Goal: Information Seeking & Learning: Learn about a topic

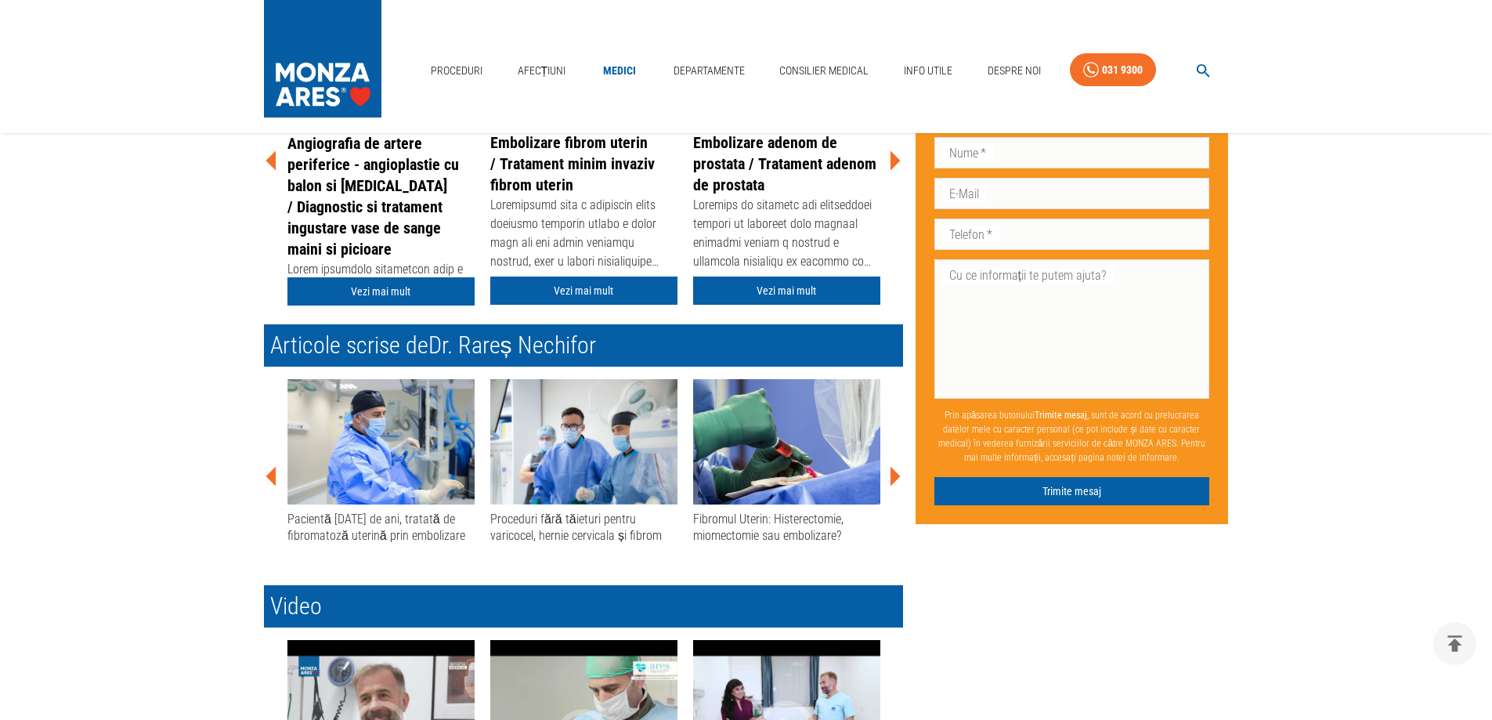
scroll to position [496, 0]
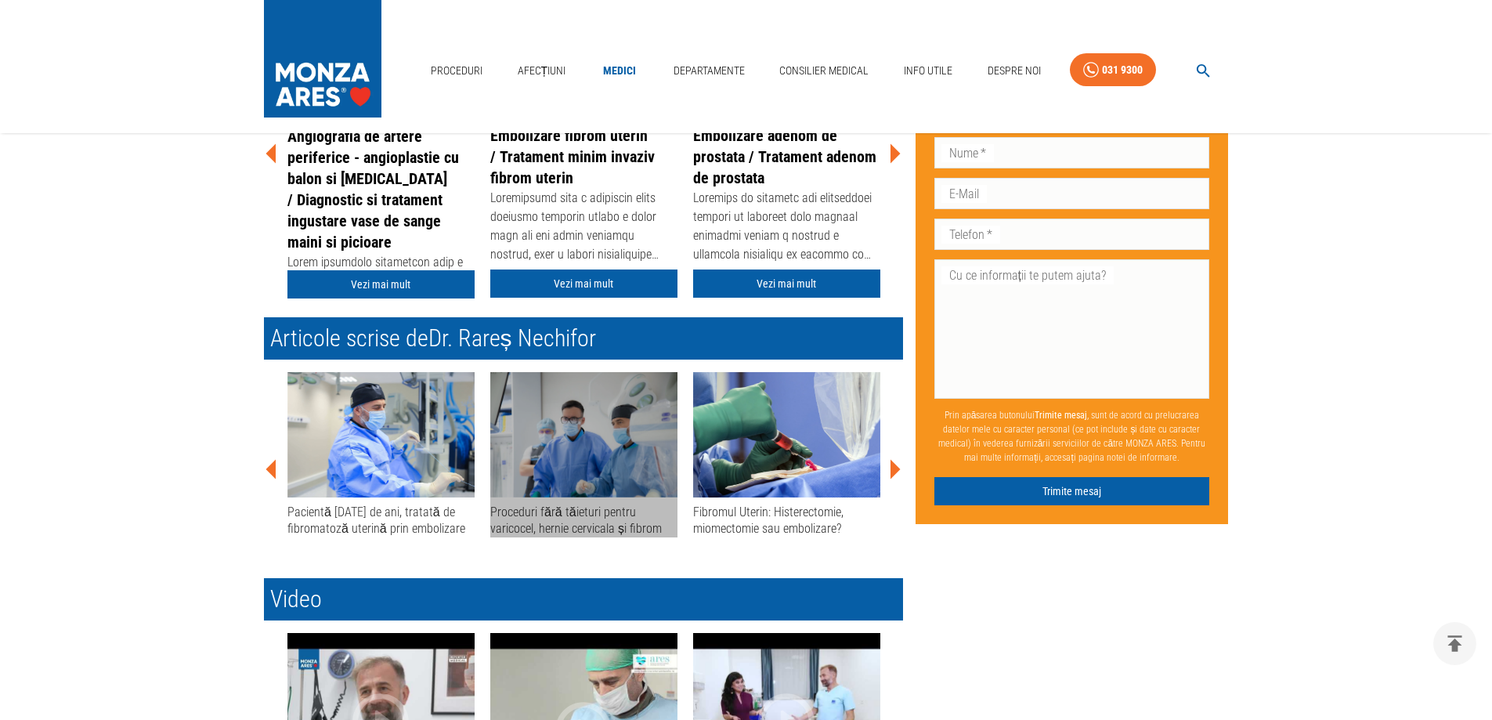
click at [570, 521] on div "Proceduri fără tăieturi pentru varicocel, hernie cervicala și fibrom" at bounding box center [583, 520] width 187 height 34
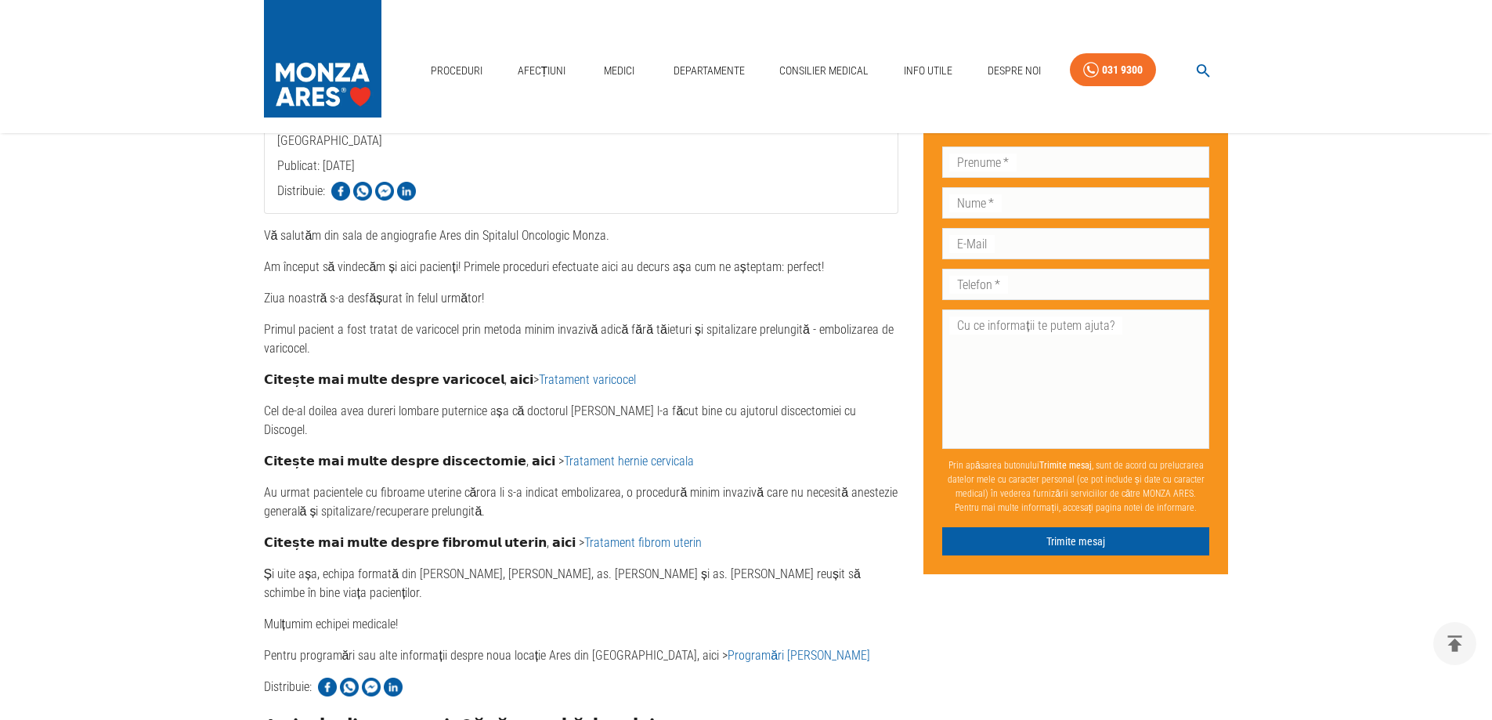
scroll to position [601, 0]
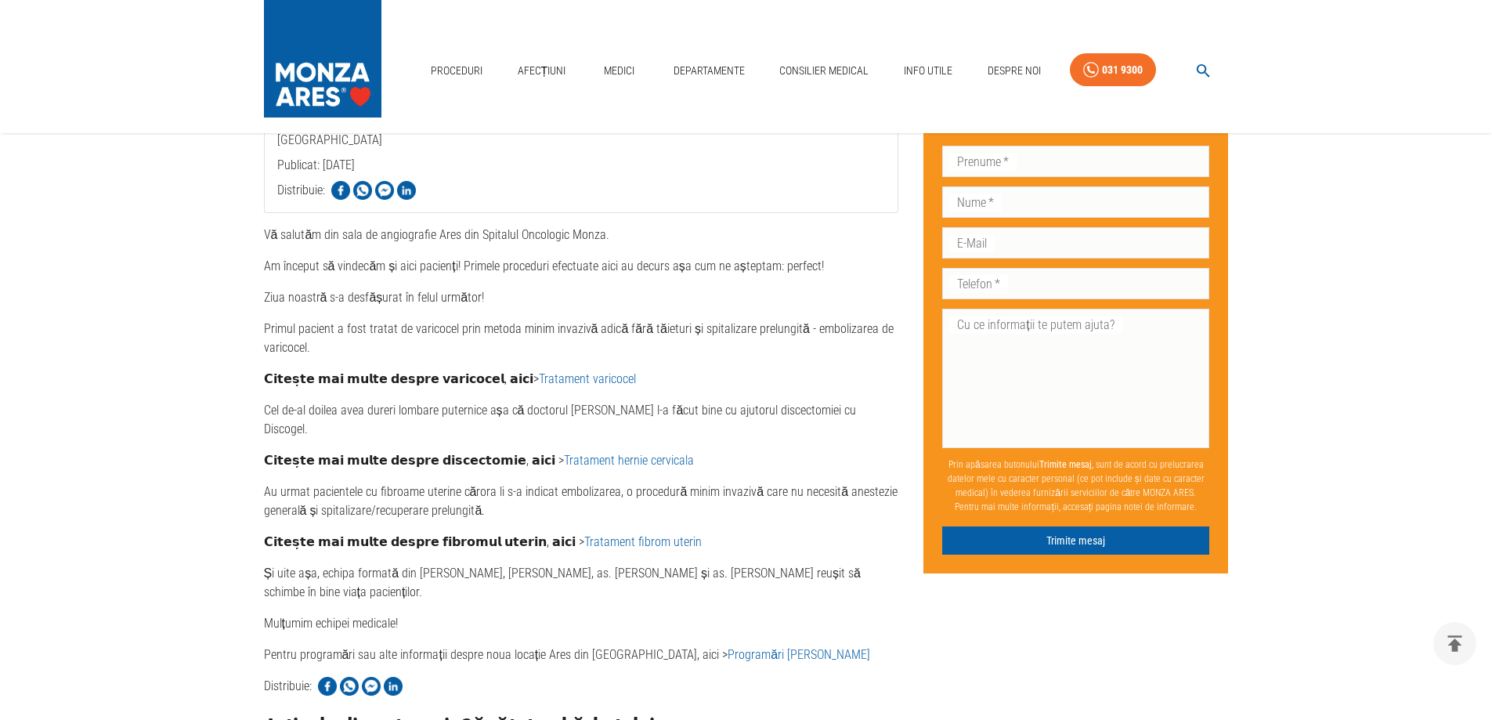
click at [590, 453] on link "Tratament hernie cervicala" at bounding box center [629, 460] width 130 height 15
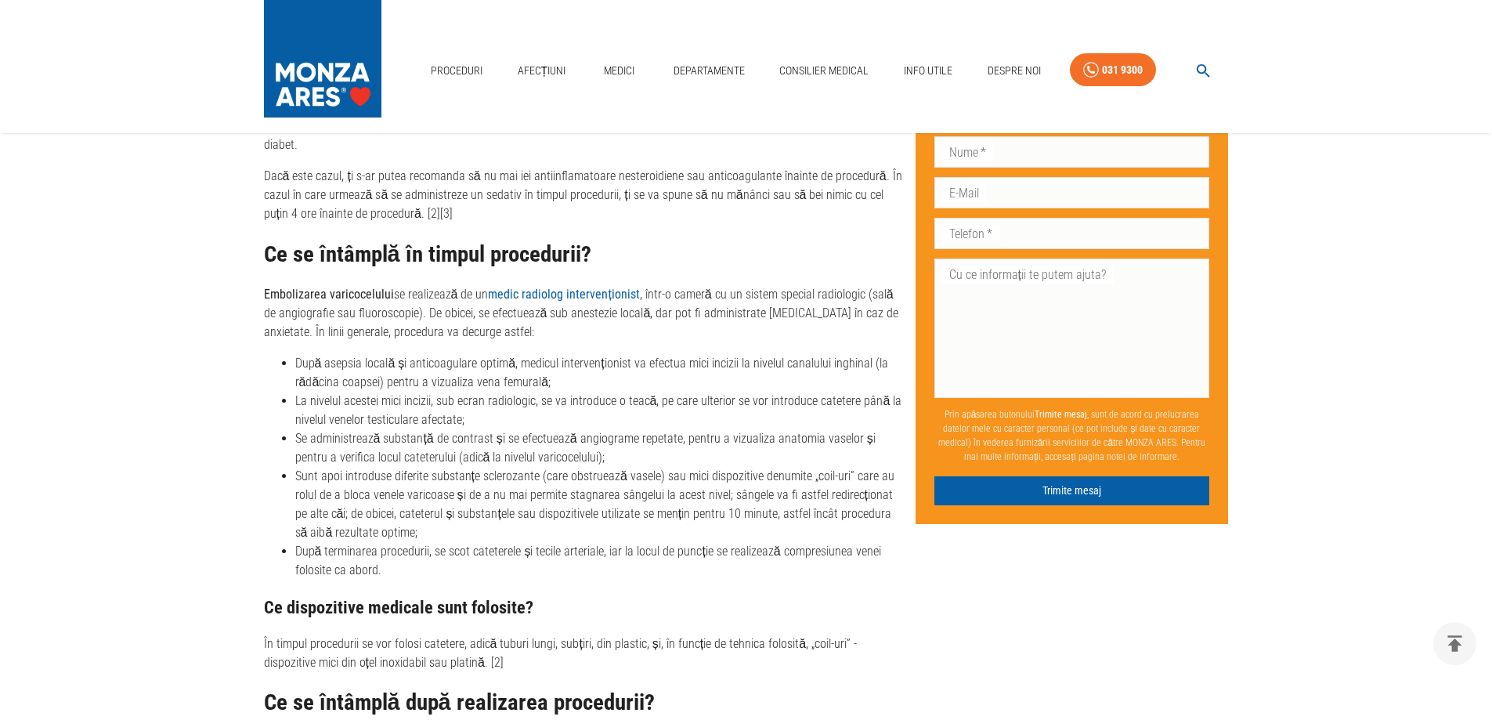
scroll to position [2427, 0]
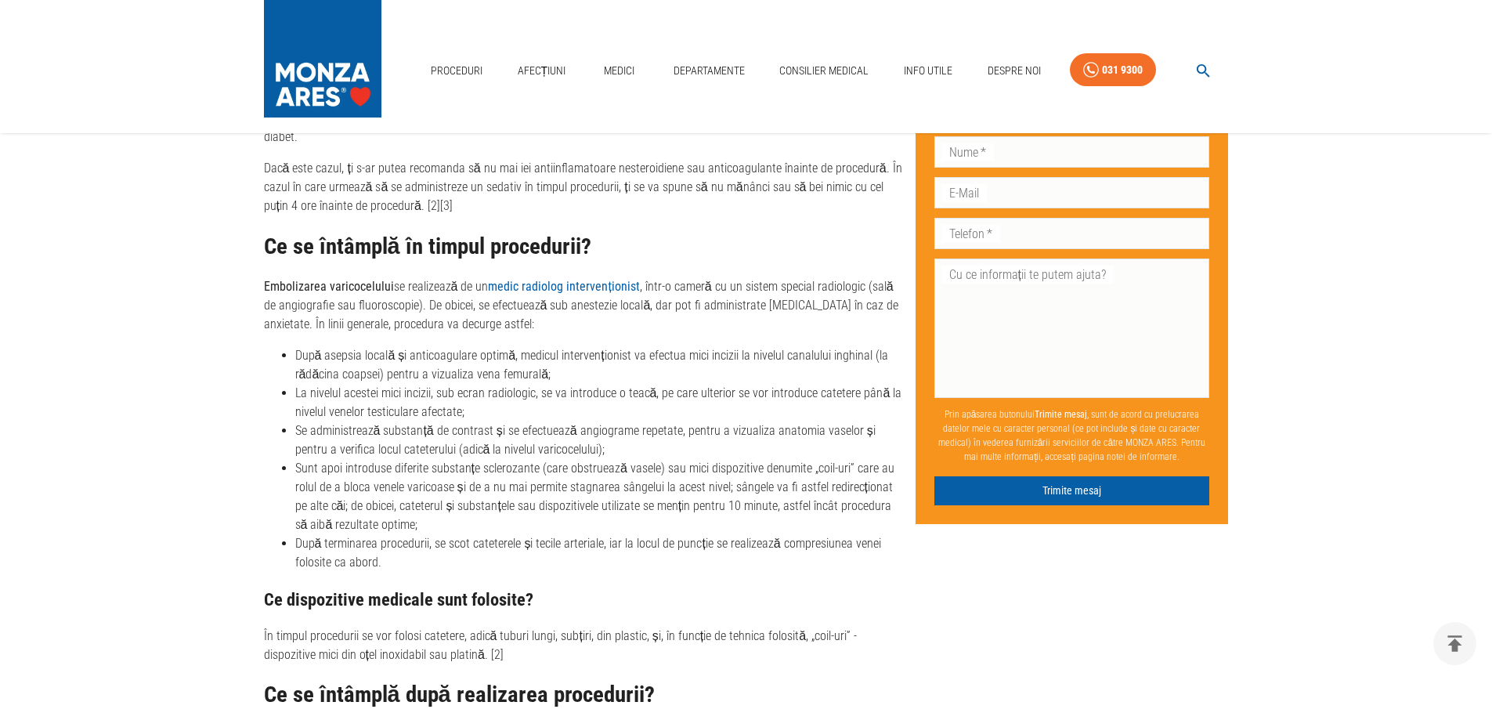
click at [676, 563] on div "Ce se întâmplă în timpul procedurii? Embolizarea varicocelului se realizează de…" at bounding box center [583, 449] width 639 height 430
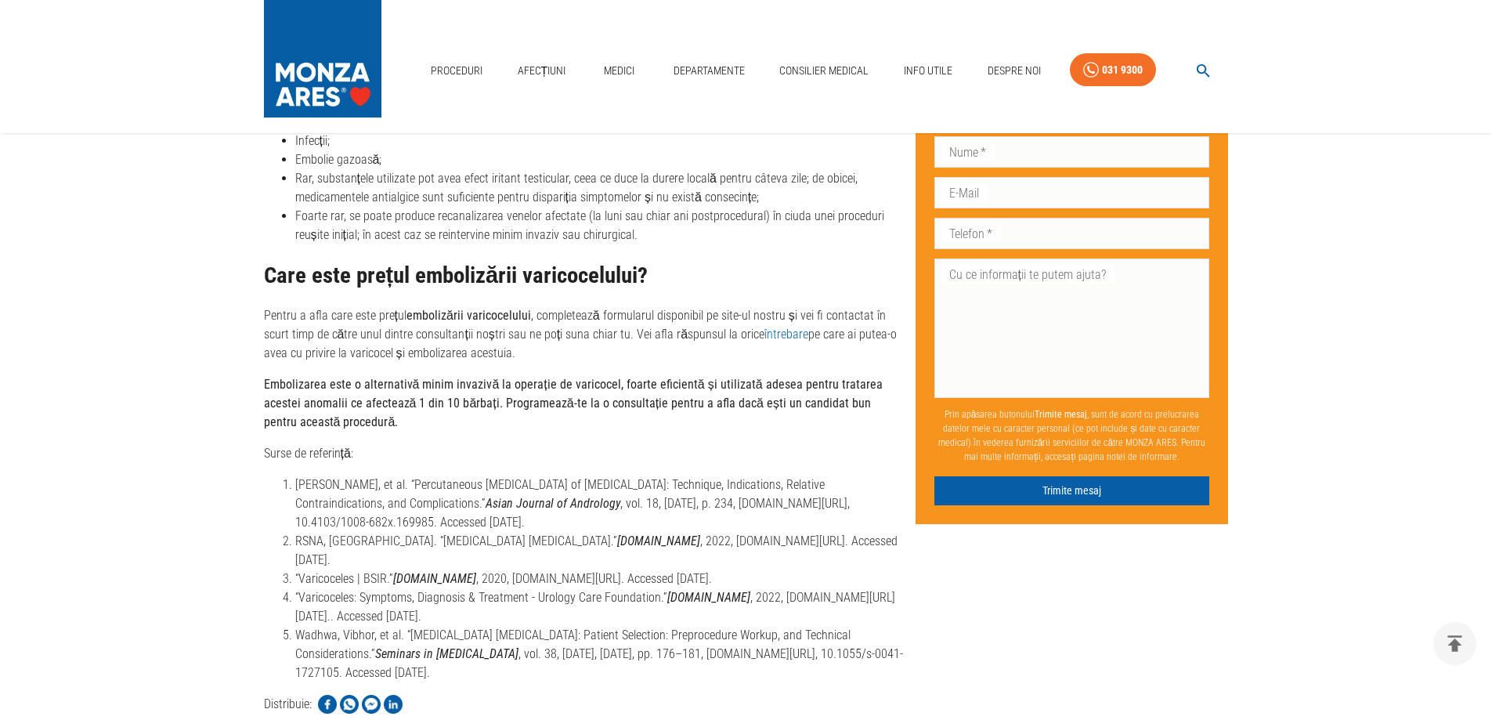
scroll to position [3784, 0]
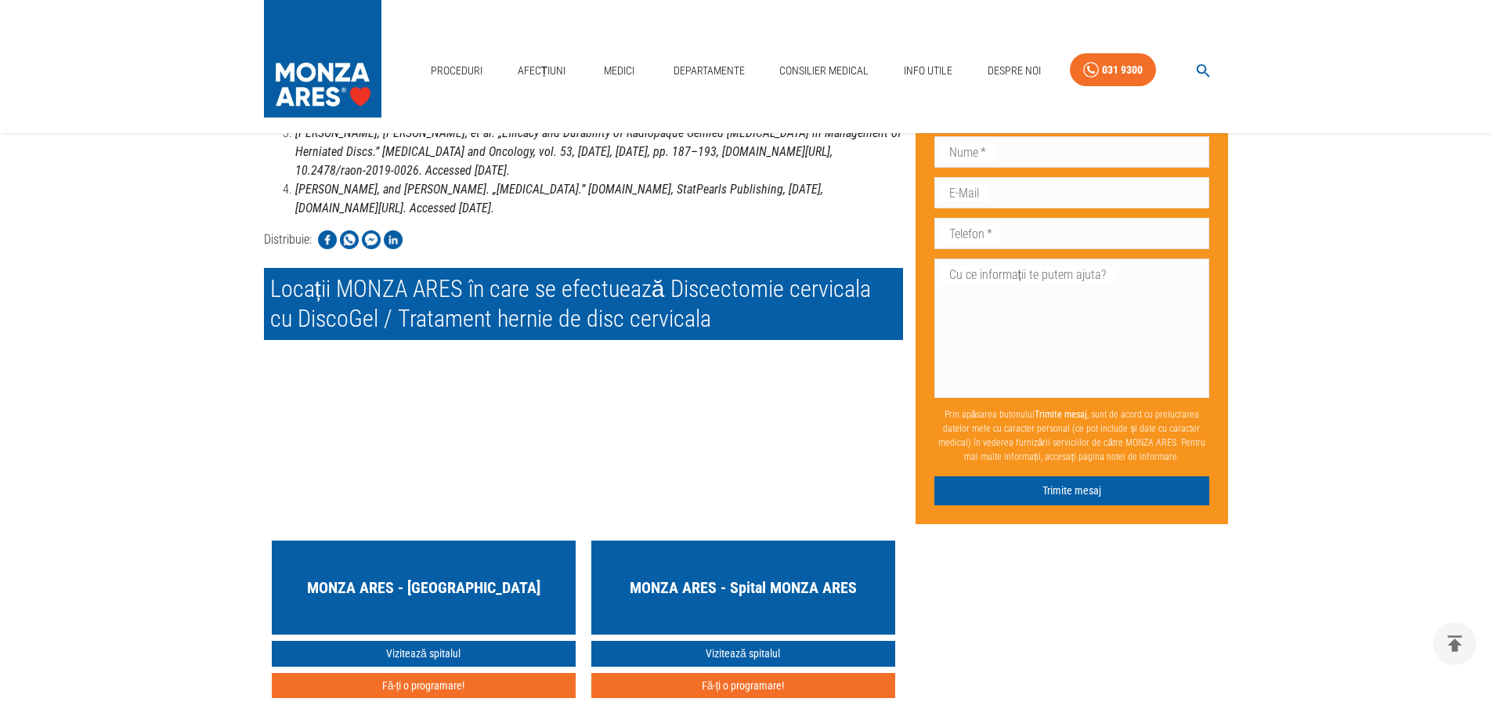
scroll to position [5507, 0]
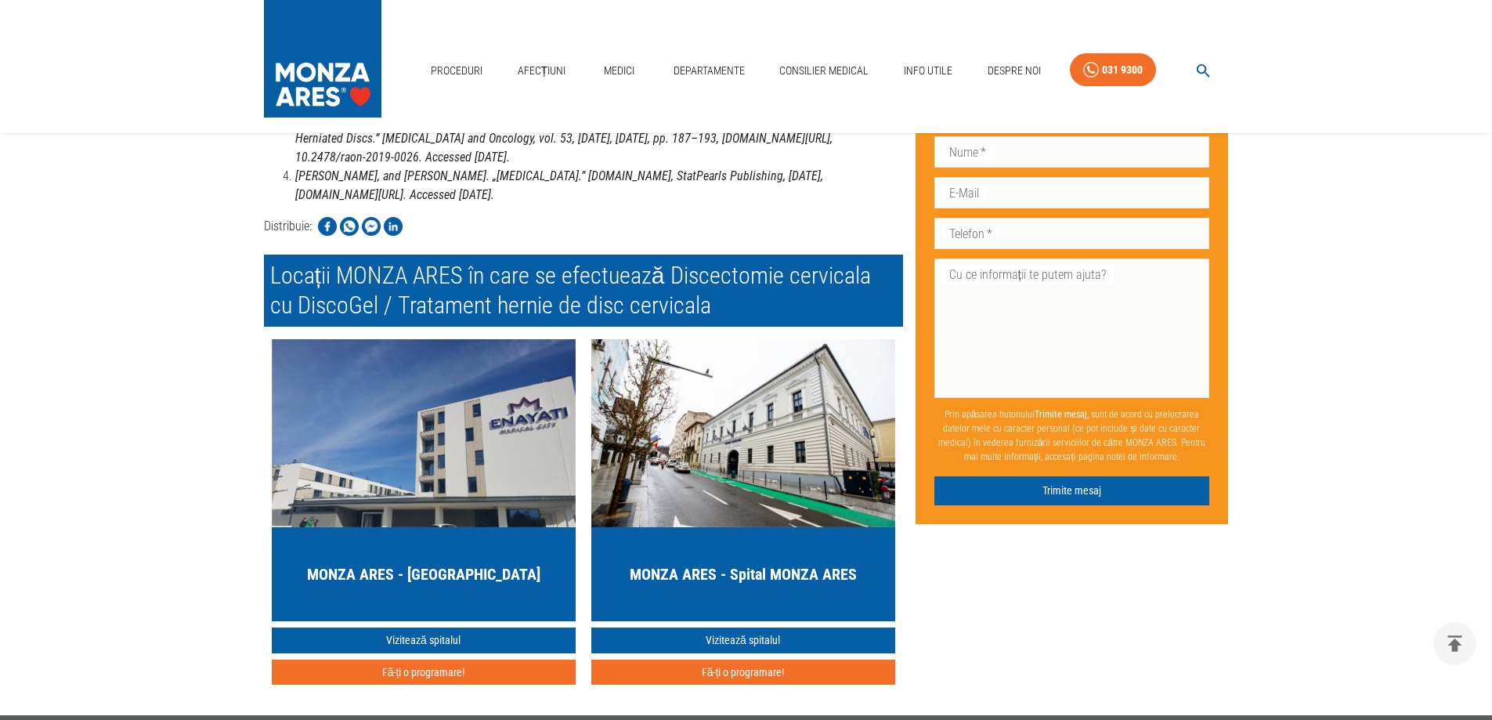
click at [741, 563] on h5 "MONZA ARES - Spital MONZA ARES" at bounding box center [743, 574] width 227 height 22
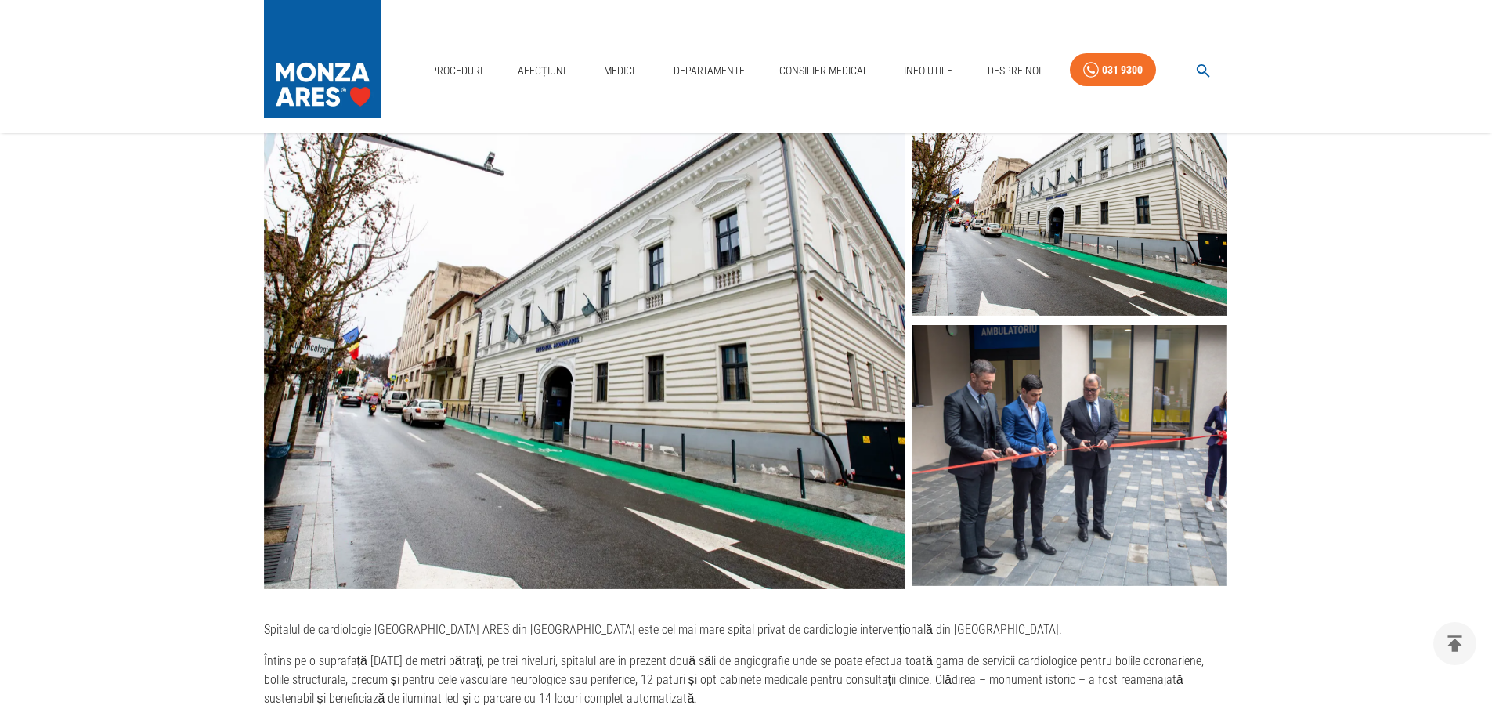
scroll to position [313, 0]
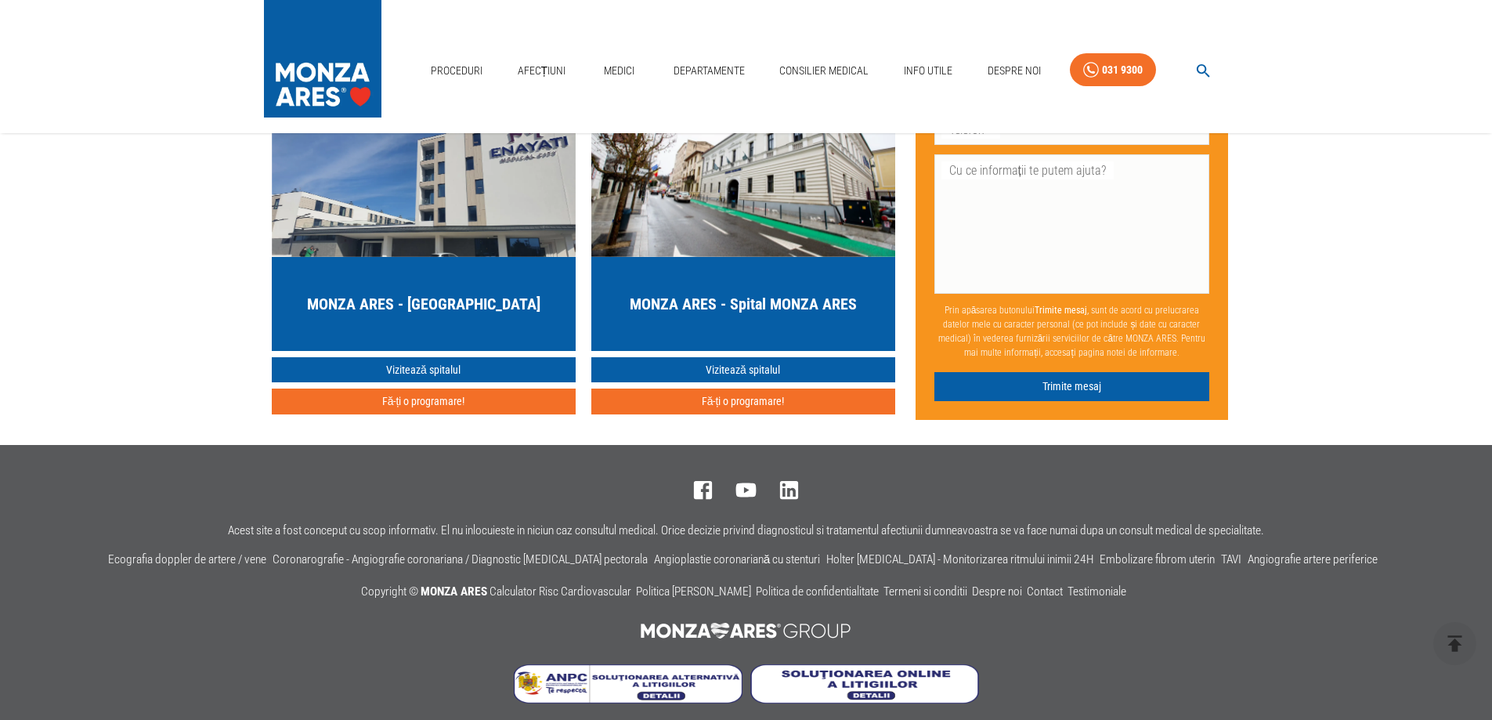
scroll to position [4570, 0]
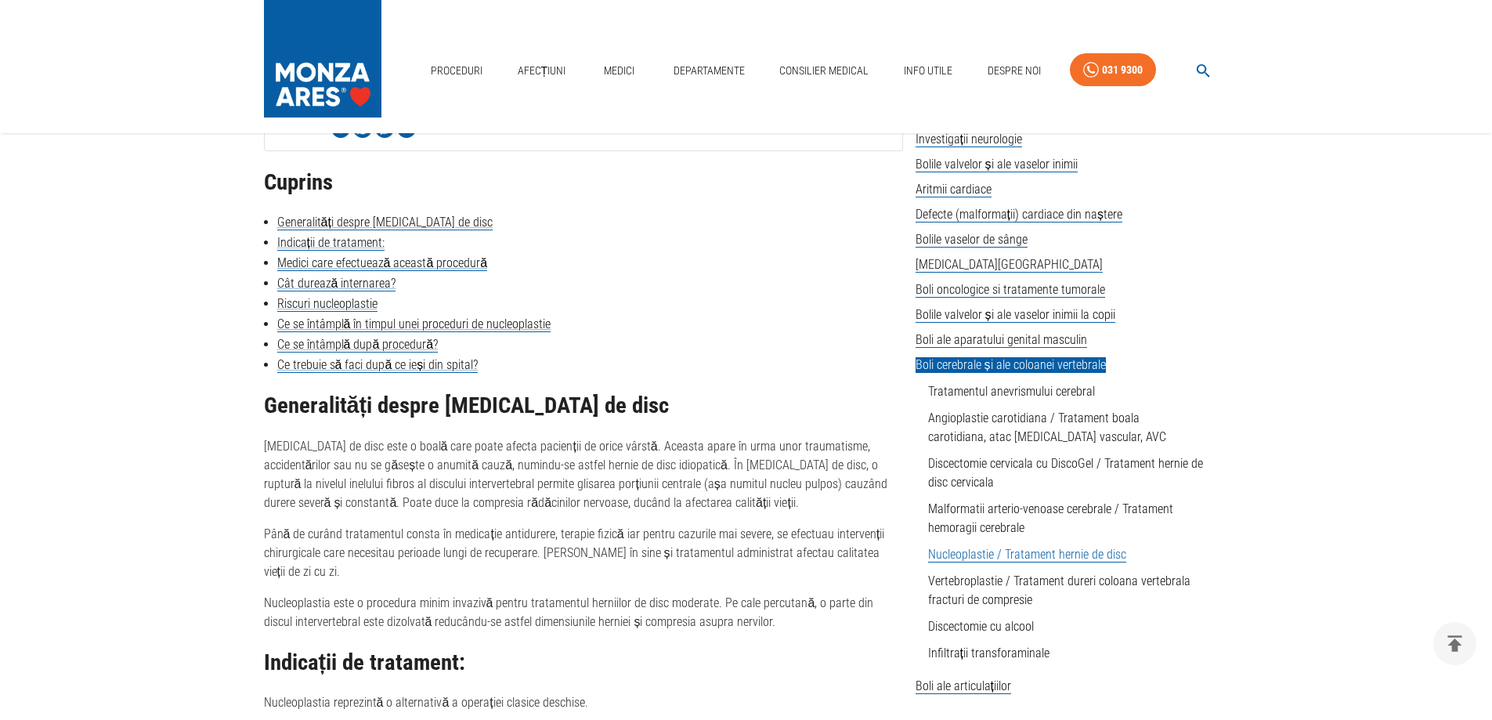
scroll to position [392, 0]
